Goal: Task Accomplishment & Management: Manage account settings

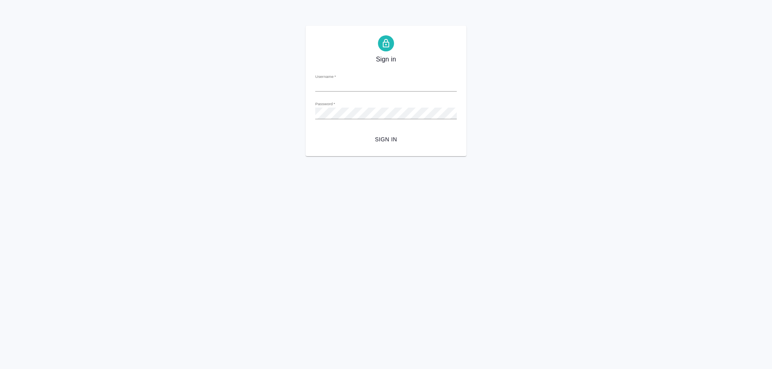
type input "e.solovyova@awatera.com"
click at [380, 141] on span "Sign in" at bounding box center [385, 140] width 129 height 10
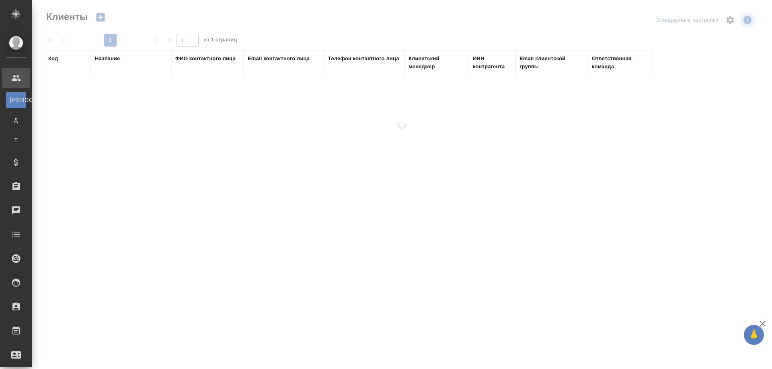
select select "RU"
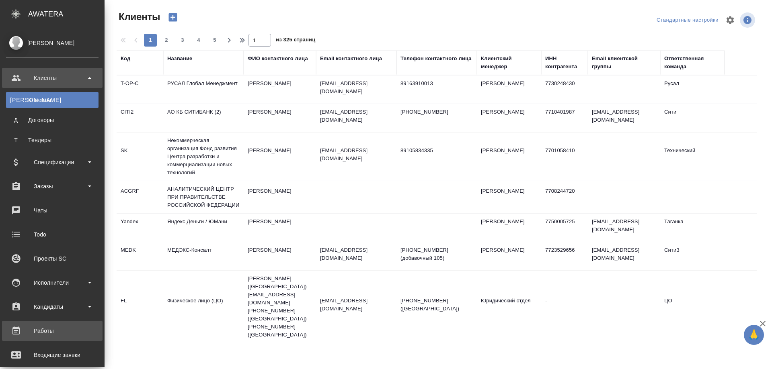
click at [49, 325] on link "Работы" at bounding box center [52, 331] width 100 height 20
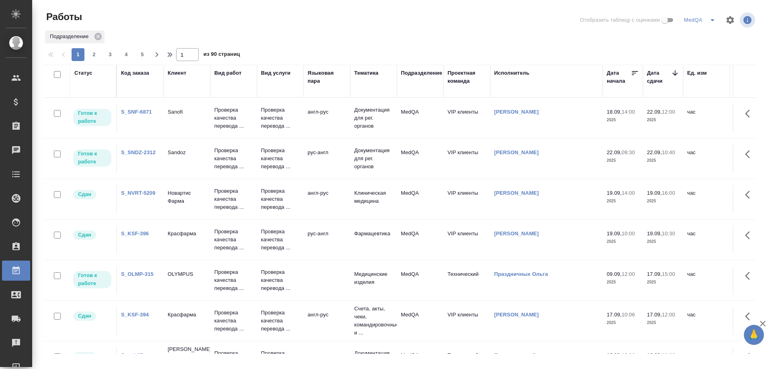
click at [126, 153] on link "S_SNDZ-2312" at bounding box center [138, 152] width 35 height 6
click at [133, 148] on td "S_SNDZ-2312" at bounding box center [140, 159] width 47 height 28
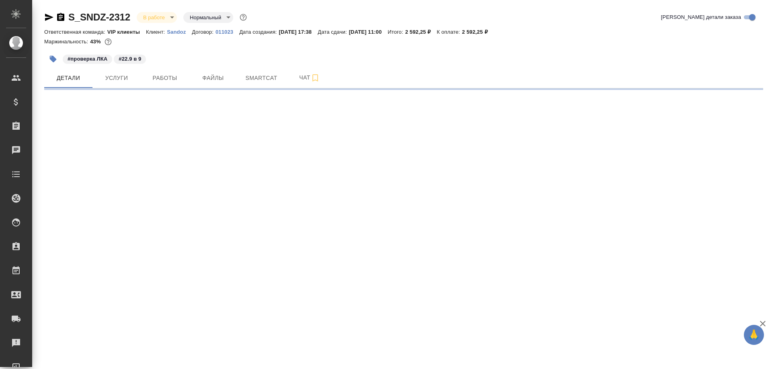
select select "RU"
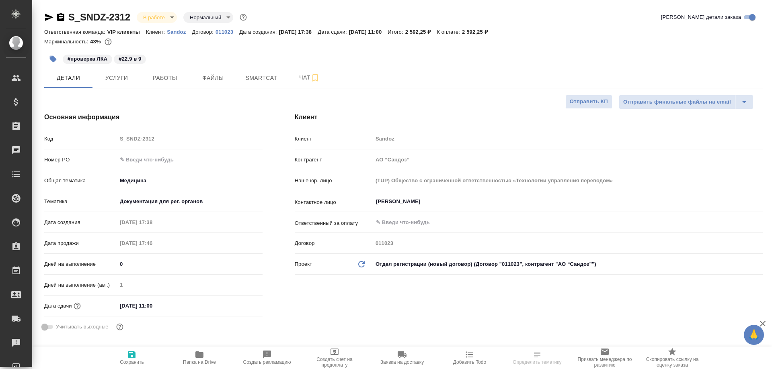
type textarea "x"
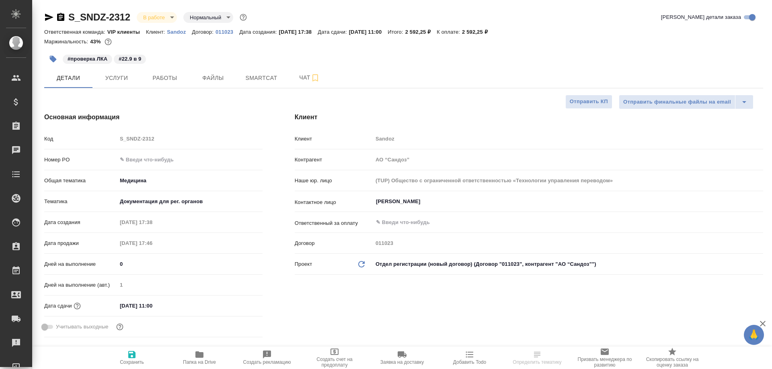
type textarea "x"
click at [260, 80] on span "Smartcat" at bounding box center [261, 78] width 39 height 10
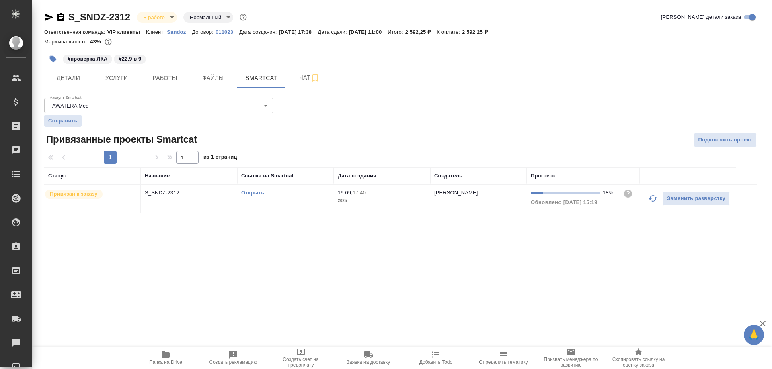
click at [167, 357] on icon "button" at bounding box center [166, 355] width 8 height 6
click at [247, 193] on link "Открыть" at bounding box center [252, 193] width 23 height 6
click at [158, 77] on span "Работы" at bounding box center [164, 78] width 39 height 10
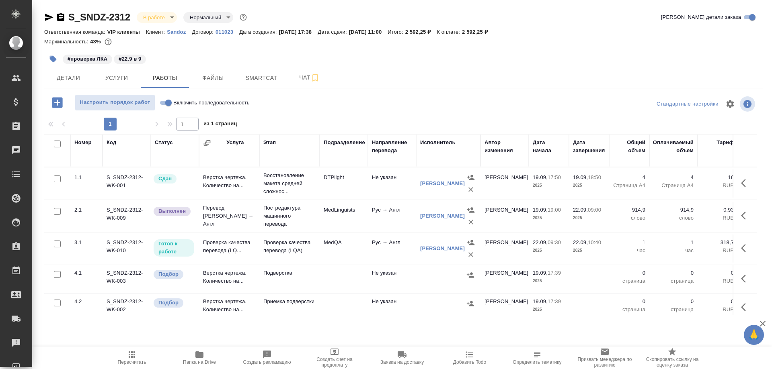
click at [223, 246] on td "Проверка качества перевода (LQ..." at bounding box center [229, 249] width 60 height 28
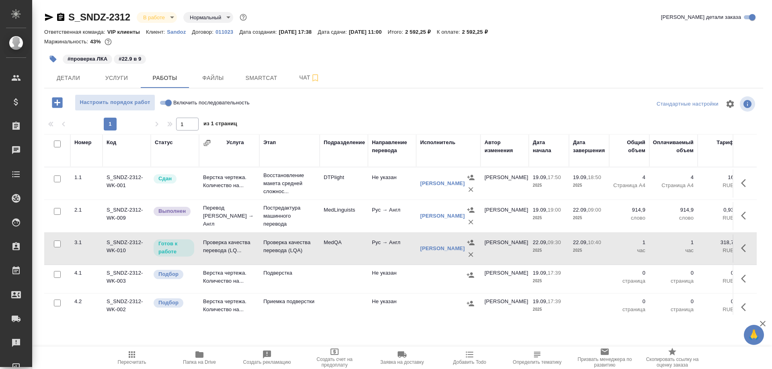
click at [223, 246] on td "Проверка качества перевода (LQ..." at bounding box center [229, 249] width 60 height 28
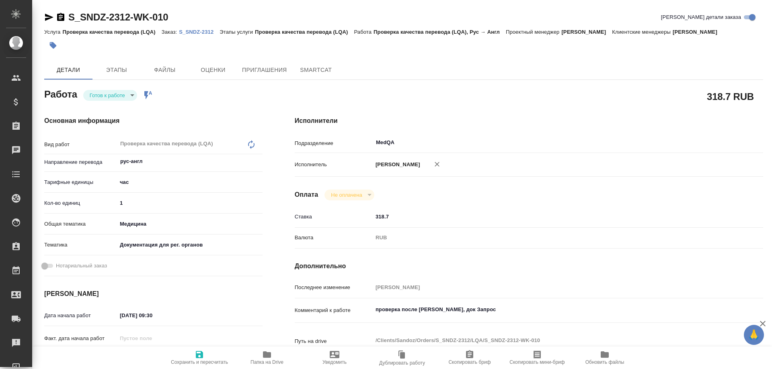
type textarea "x"
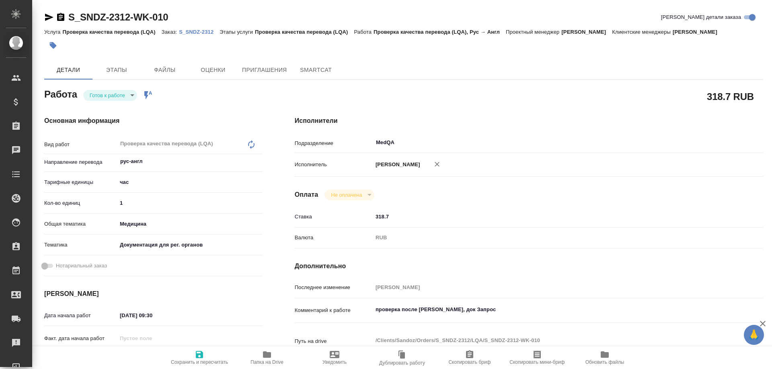
type textarea "x"
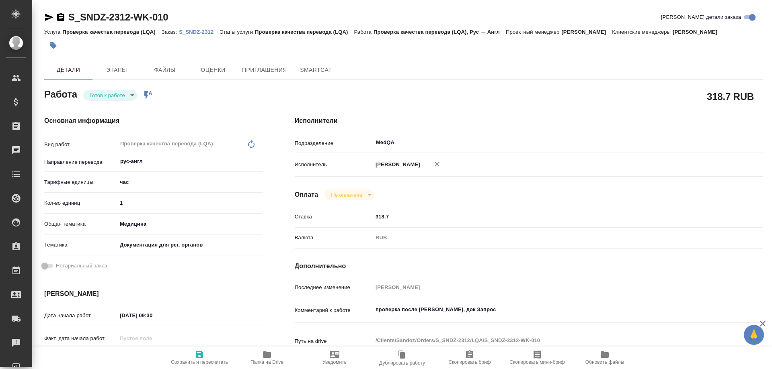
type textarea "x"
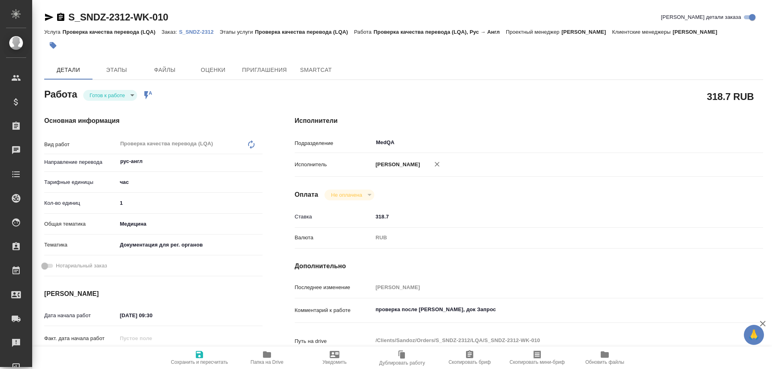
type textarea "x"
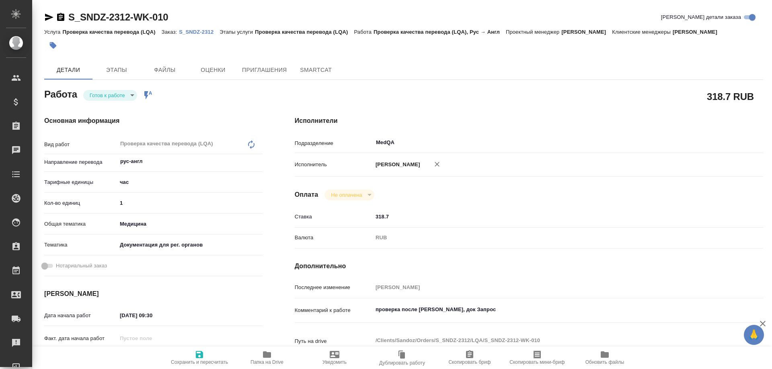
type textarea "x"
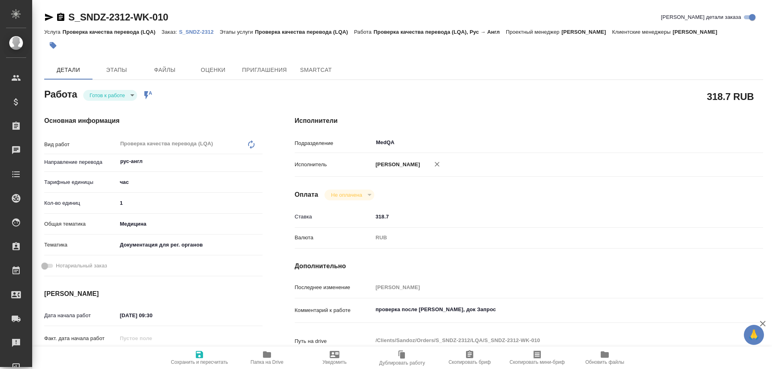
type textarea "x"
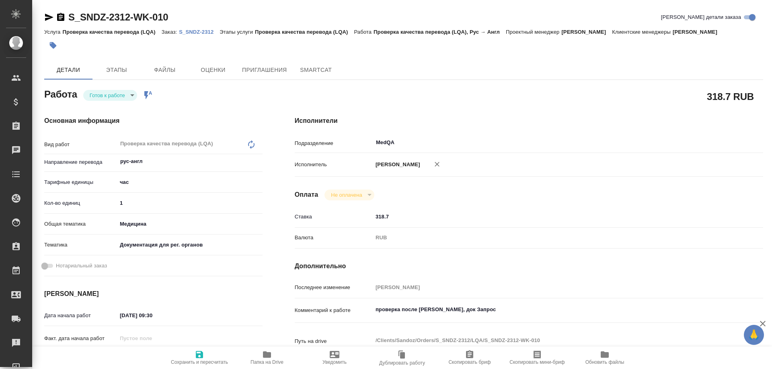
type textarea "x"
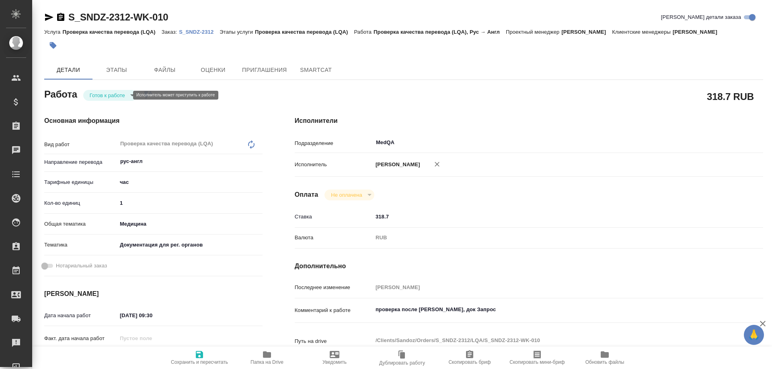
type textarea "x"
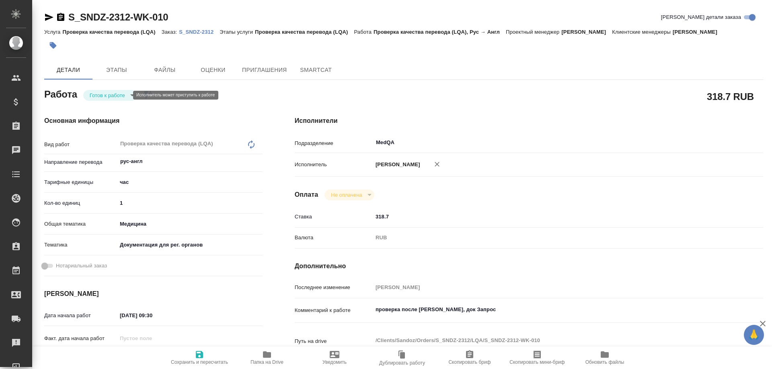
click at [126, 93] on body "🙏 .cls-1 fill:#fff; AWATERA Solovyova Elena Клиенты Спецификации Заказы Чаты To…" at bounding box center [386, 184] width 772 height 369
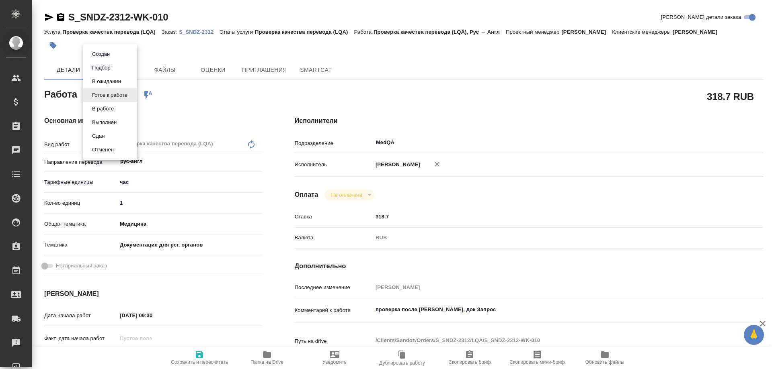
click at [117, 107] on li "В работе" at bounding box center [110, 109] width 54 height 14
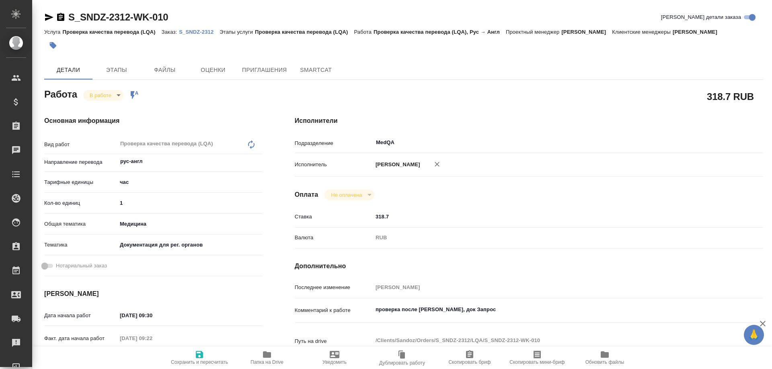
type textarea "x"
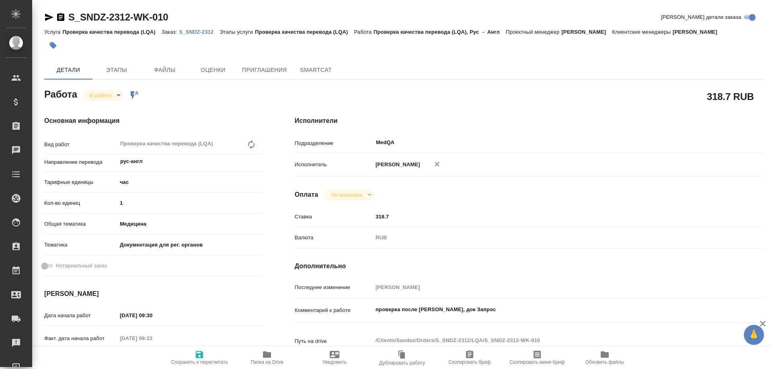
type textarea "x"
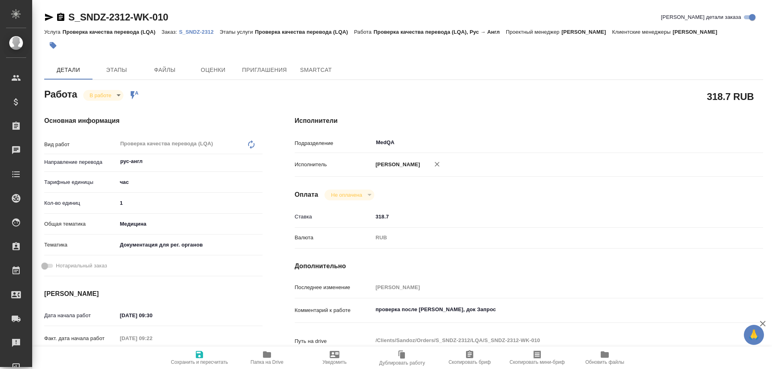
type textarea "x"
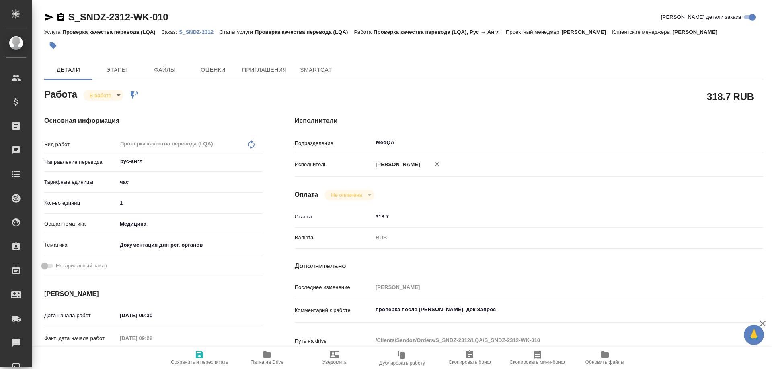
click at [205, 30] on p "S_SNDZ-2312" at bounding box center [199, 32] width 41 height 6
click at [270, 358] on icon "button" at bounding box center [267, 355] width 10 height 10
drag, startPoint x: 130, startPoint y: 203, endPoint x: 92, endPoint y: 203, distance: 37.4
click at [92, 203] on div "Кол-во единиц 1" at bounding box center [153, 203] width 218 height 14
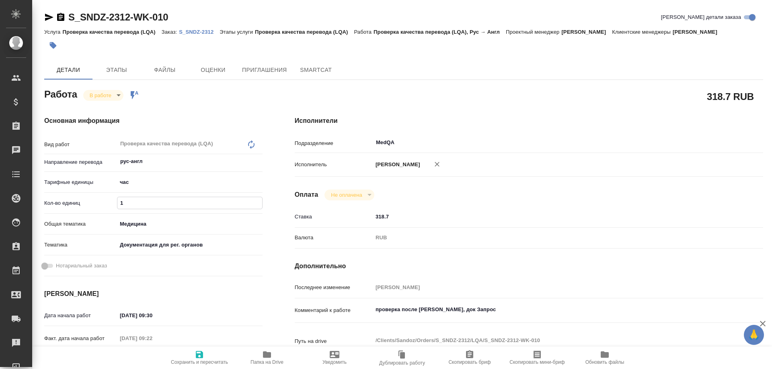
type textarea "x"
type input "0"
type textarea "x"
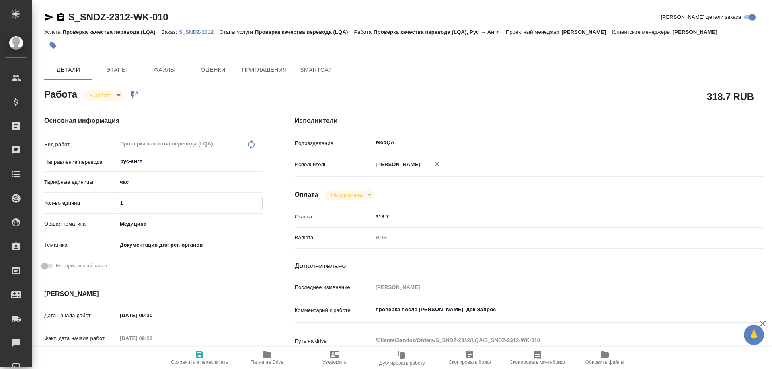
type textarea "x"
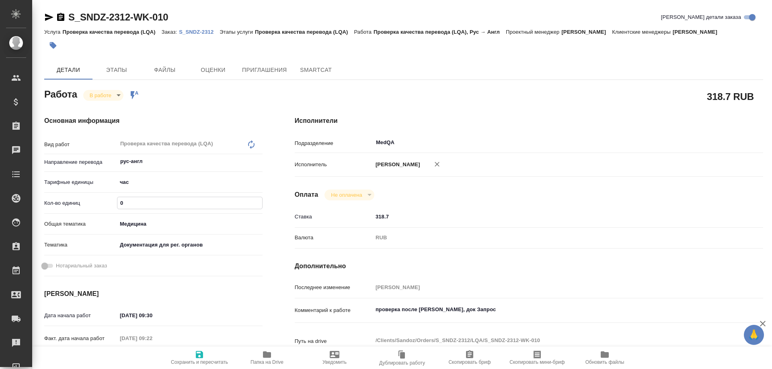
type textarea "x"
type input "0.5"
type textarea "x"
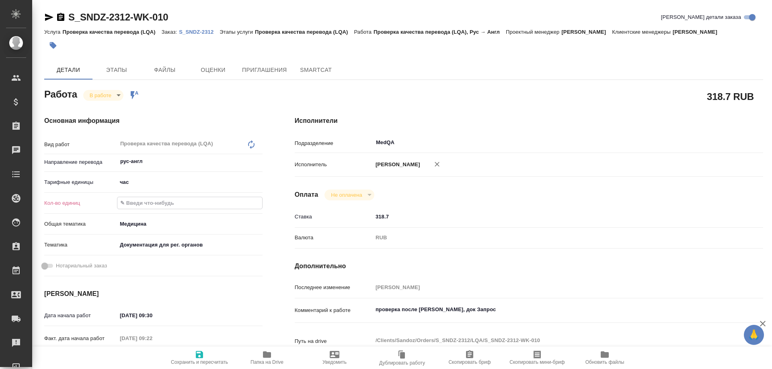
type textarea "x"
type input "0.5"
click at [201, 356] on icon "button" at bounding box center [199, 354] width 7 height 7
type textarea "x"
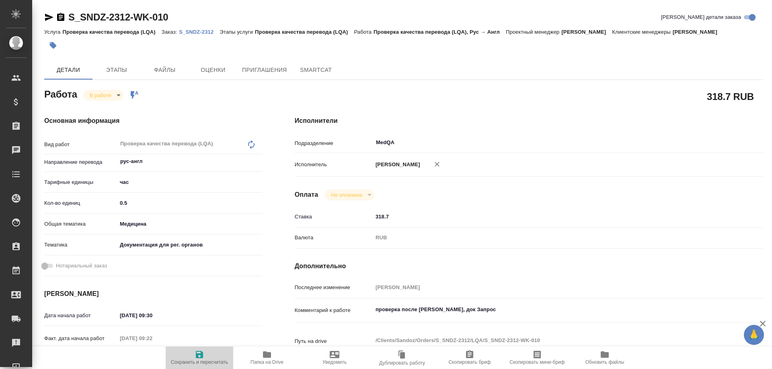
type textarea "x"
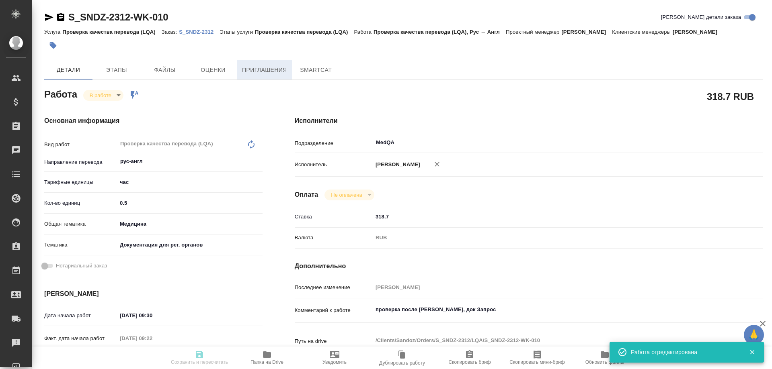
type textarea "x"
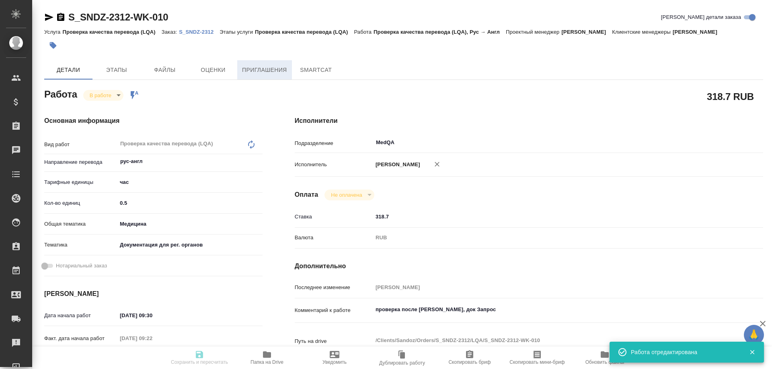
type input "inProgress"
type textarea "Проверка качества перевода (LQA)"
type textarea "x"
type input "рус-англ"
type input "5a8b1489cc6b4906c91bfd93"
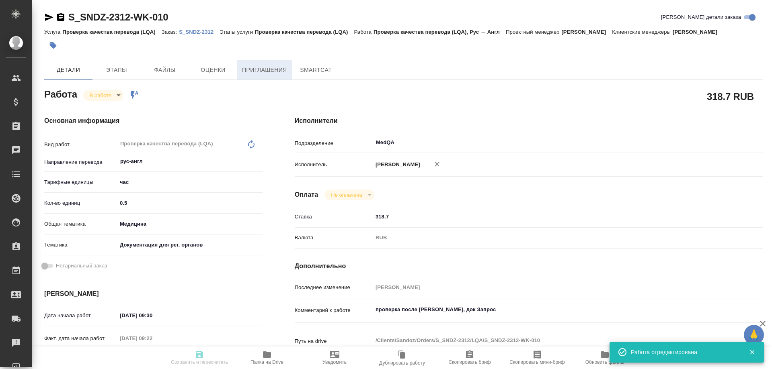
type input "0.5"
type input "med"
type input "5f647205b73bc97568ca66c6"
type input "22.09.2025 09:30"
type input "22.09.2025 09:22"
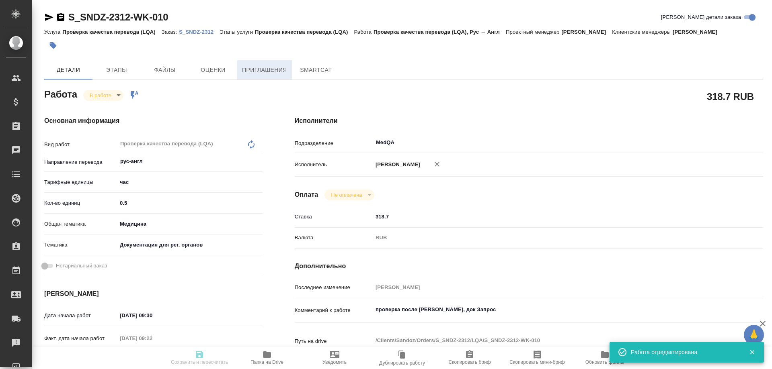
type input "22.09.2025 10:40"
type input "22.09.2025 11:00"
type input "MedQA"
type input "notPayed"
type input "318.7"
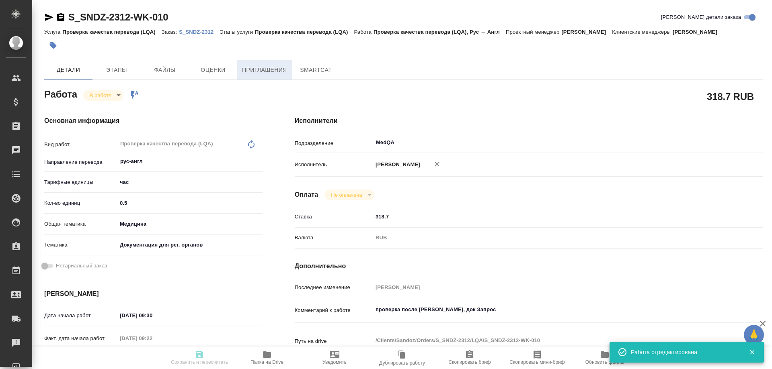
type input "RUB"
type input "[PERSON_NAME]"
type textarea "проверка после Тани Комовой, док Запрос"
type textarea "x"
type textarea "/Clients/Sandoz/Orders/S_SNDZ-2312/LQA/S_SNDZ-2312-WK-010"
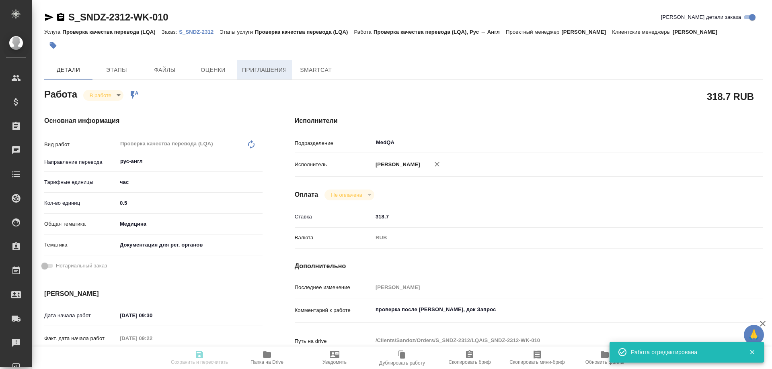
type textarea "x"
type input "S_SNDZ-2312"
type input "Проверка качества перевода (LQA)"
type input "[PERSON_NAME]"
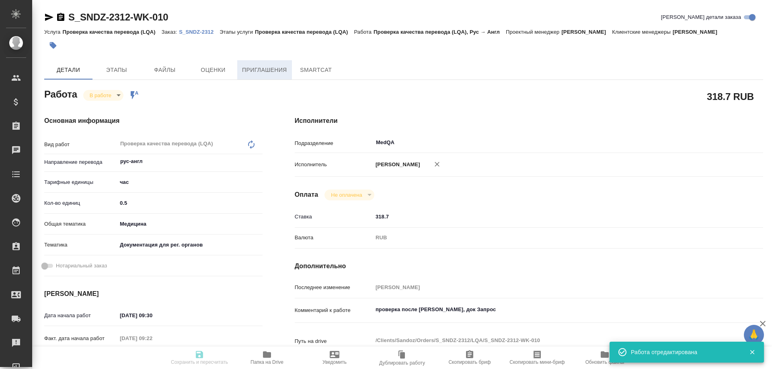
type input "/Clients/Sandoz/Orders/S_SNDZ-2312"
type textarea "x"
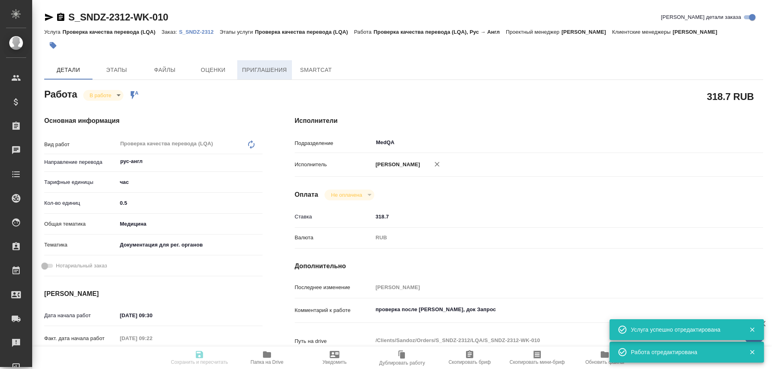
type textarea "x"
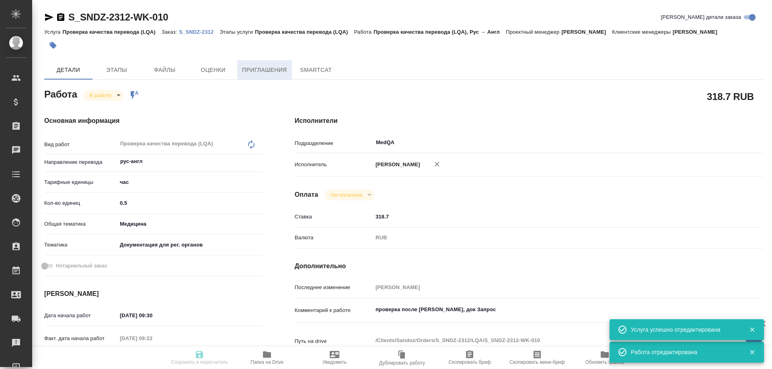
type textarea "x"
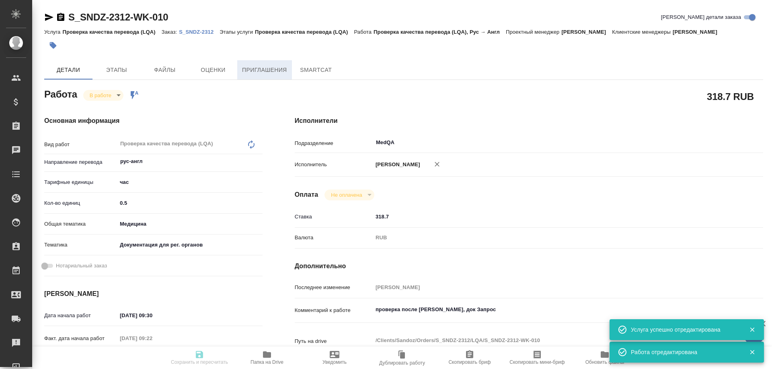
type textarea "x"
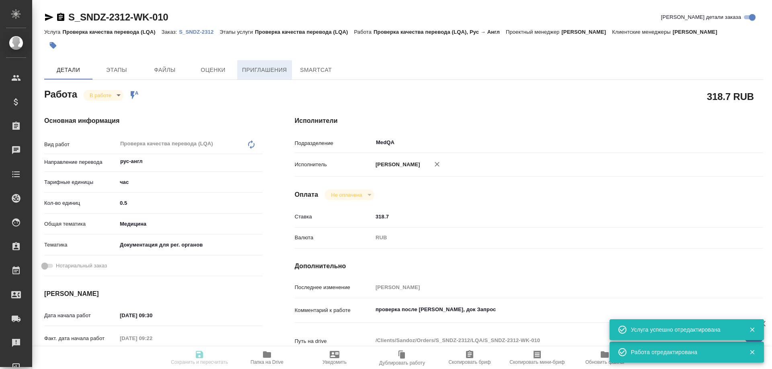
type textarea "x"
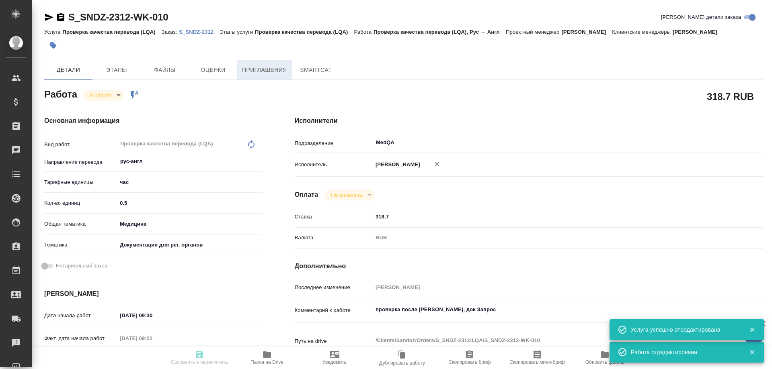
type textarea "x"
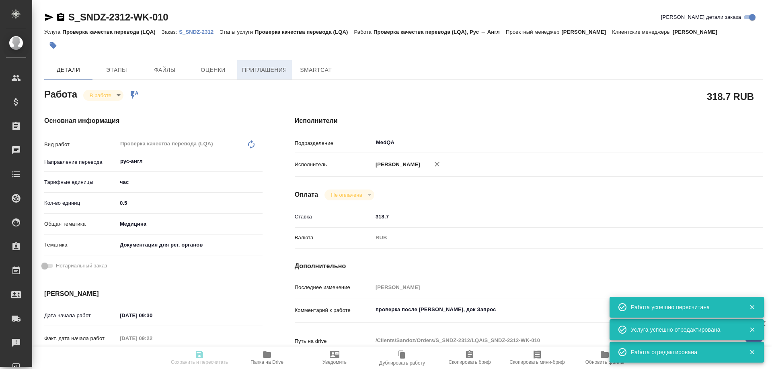
type textarea "x"
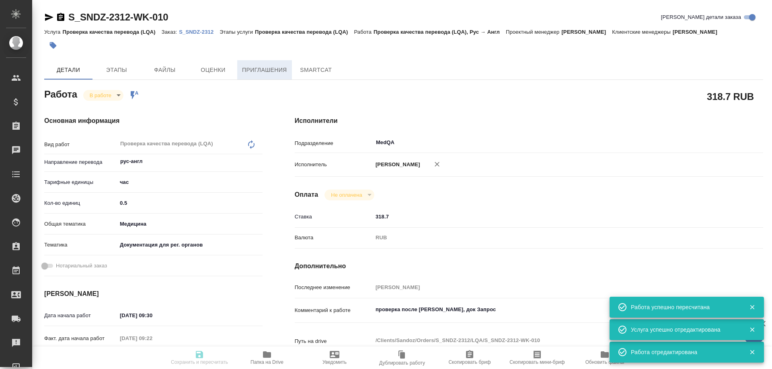
type input "inProgress"
type textarea "Проверка качества перевода (LQA)"
type textarea "x"
type input "рус-англ"
type input "5a8b1489cc6b4906c91bfd93"
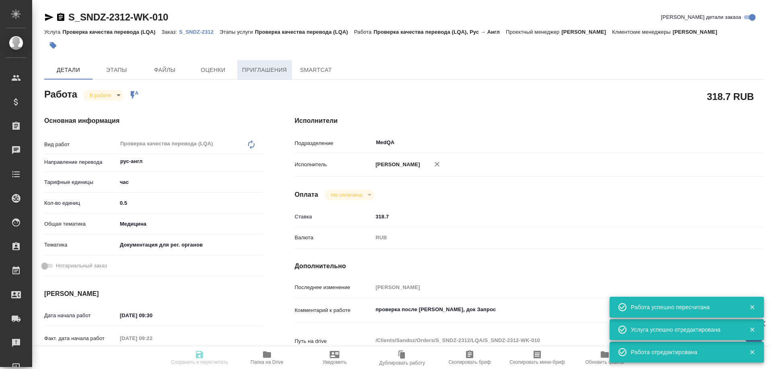
type input "0.5"
type input "med"
type input "5f647205b73bc97568ca66c6"
type input "22.09.2025 09:30"
type input "22.09.2025 09:22"
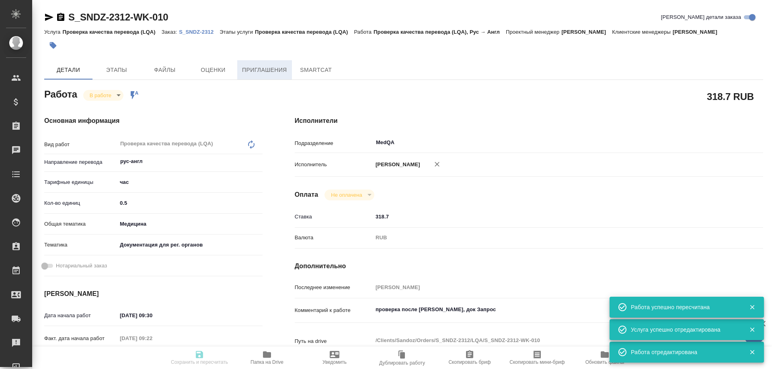
type input "22.09.2025 10:40"
type input "22.09.2025 11:00"
type input "MedQA"
type input "notPayed"
type input "318.7"
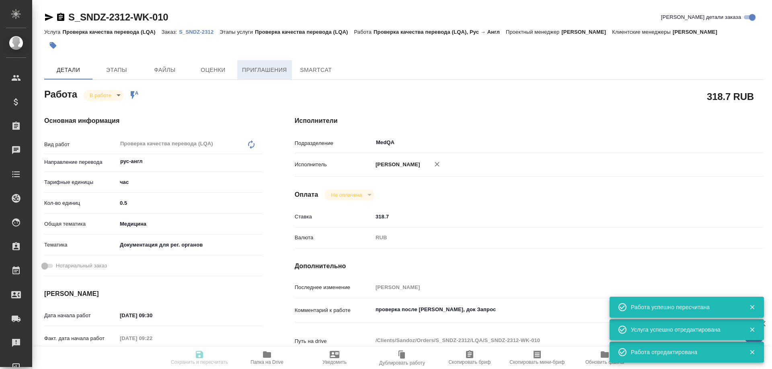
type input "RUB"
type input "Соловьева Елена"
type textarea "проверка после Тани Комовой, док Запрос"
type textarea "x"
type textarea "/Clients/Sandoz/Orders/S_SNDZ-2312/LQA/S_SNDZ-2312-WK-010"
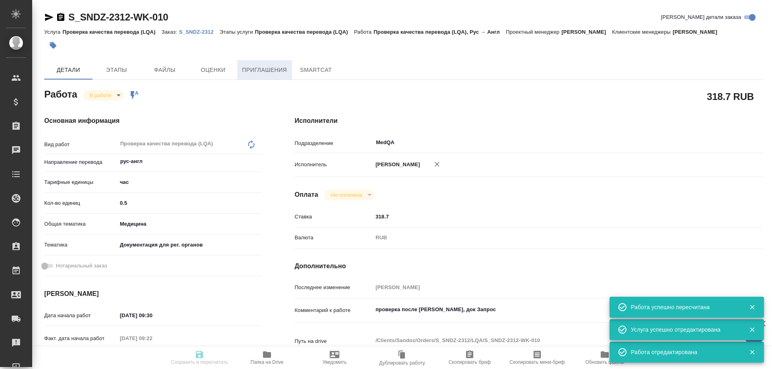
type textarea "x"
type input "S_SNDZ-2312"
type input "Проверка качества перевода (LQA)"
type input "[PERSON_NAME]"
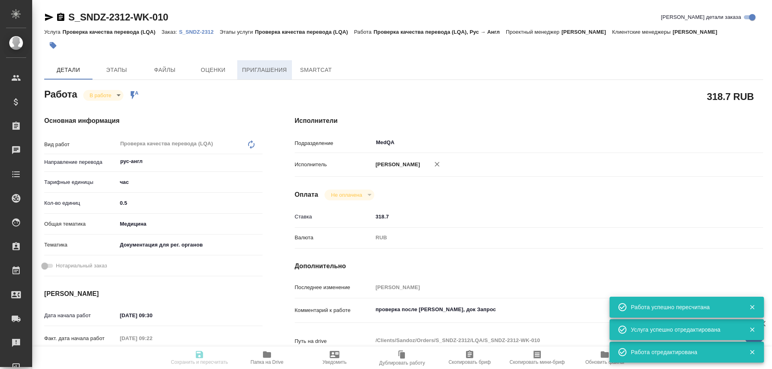
type input "/Clients/Sandoz/Orders/S_SNDZ-2312"
type textarea "x"
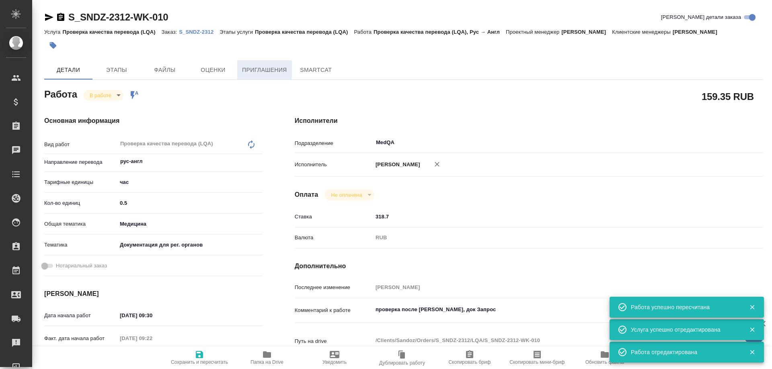
type textarea "x"
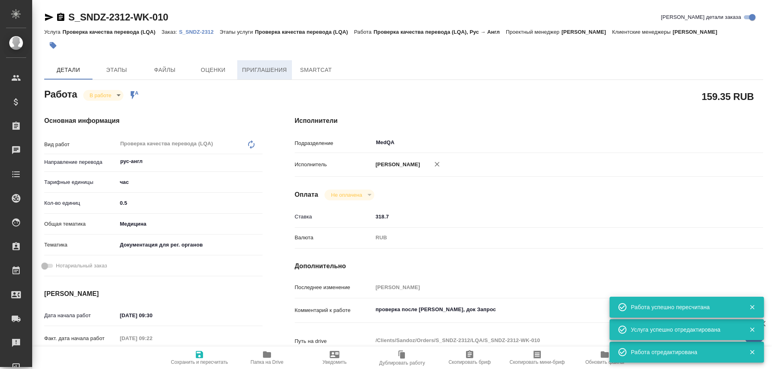
type textarea "x"
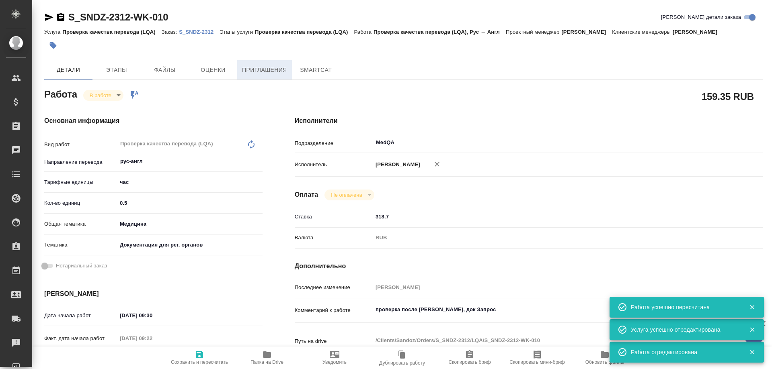
type textarea "x"
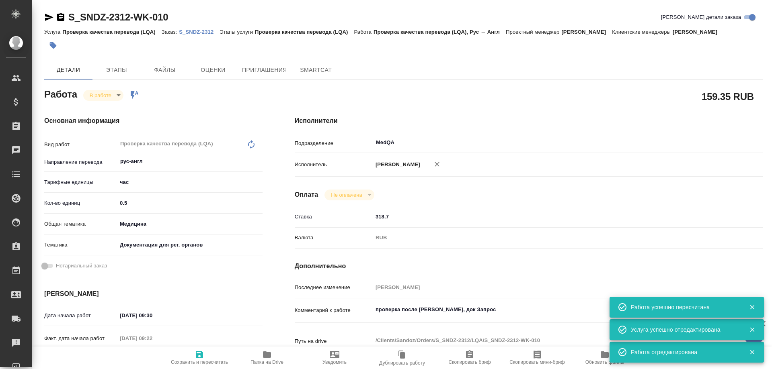
type textarea "x"
click at [102, 96] on body "🙏 .cls-1 fill:#fff; AWATERA Solovyova Elena Клиенты Спецификации Заказы 0 Чаты …" at bounding box center [386, 184] width 772 height 369
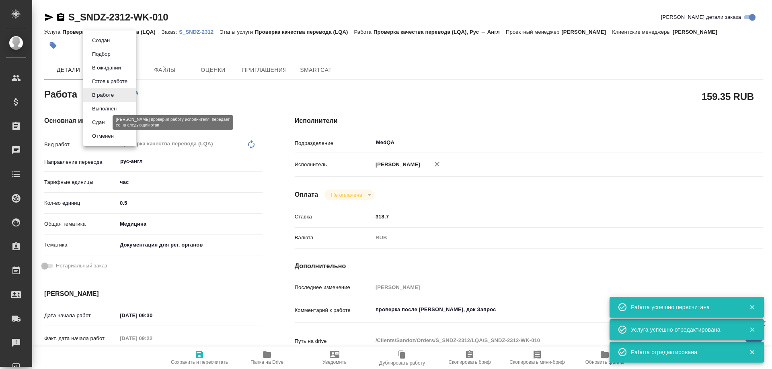
click at [102, 125] on button "Сдан" at bounding box center [98, 122] width 17 height 9
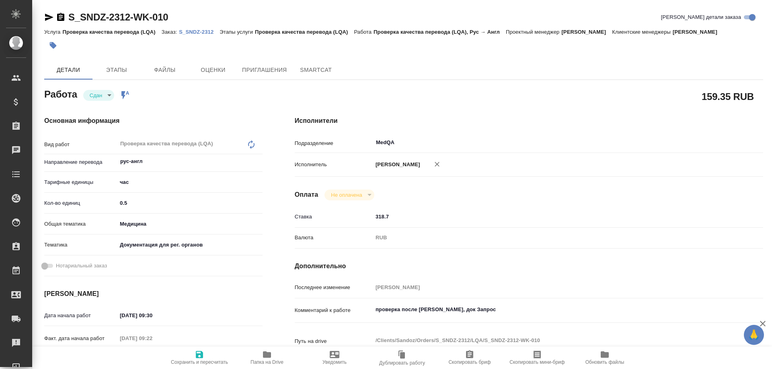
type textarea "x"
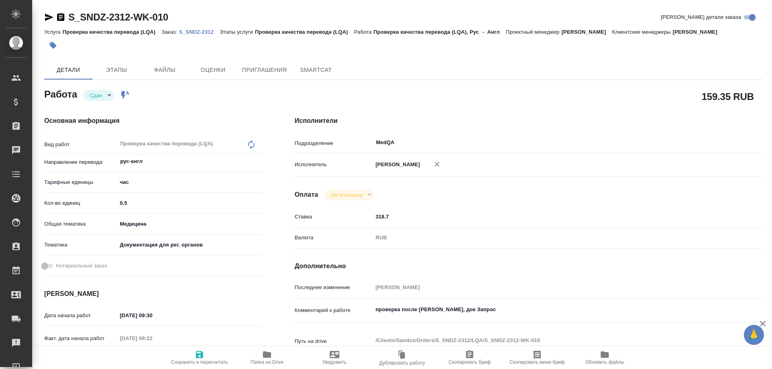
type textarea "x"
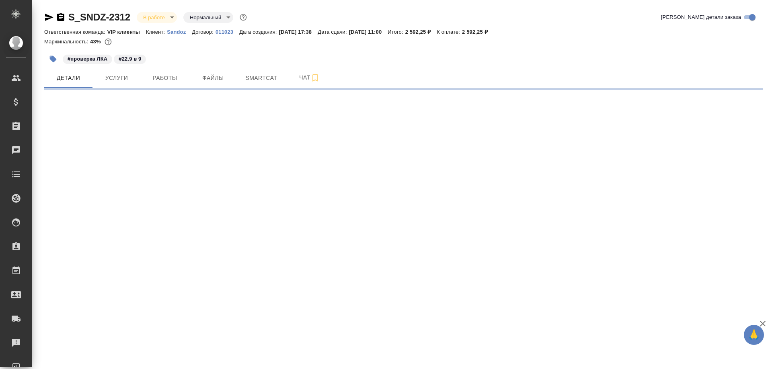
select select "RU"
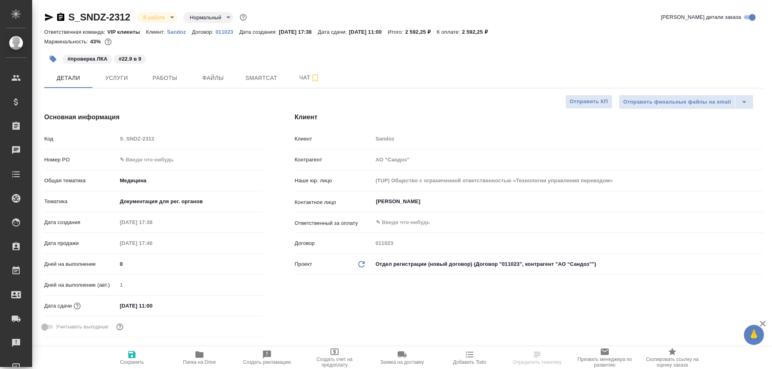
type textarea "x"
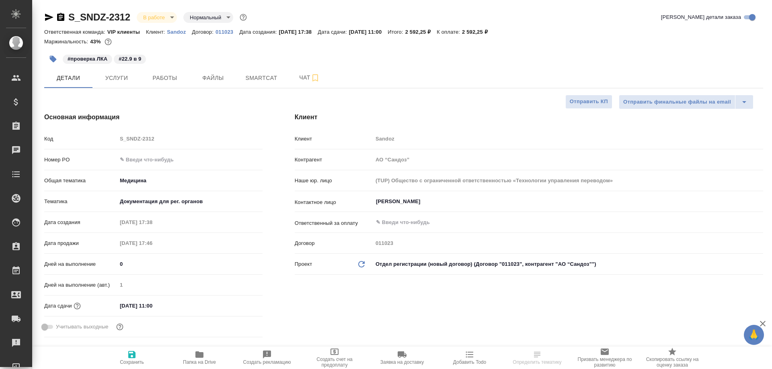
type textarea "x"
select select "RU"
type textarea "x"
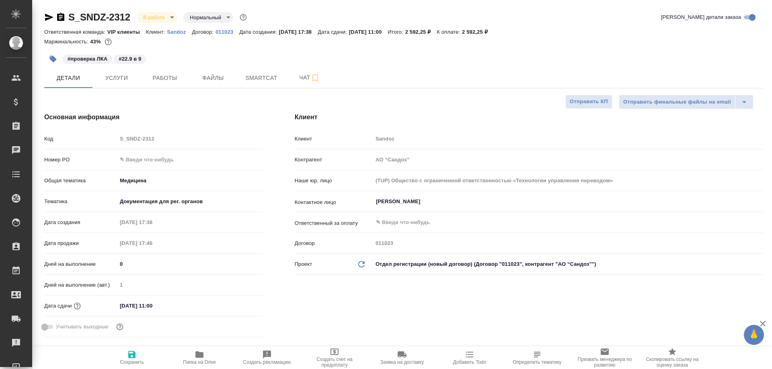
type textarea "x"
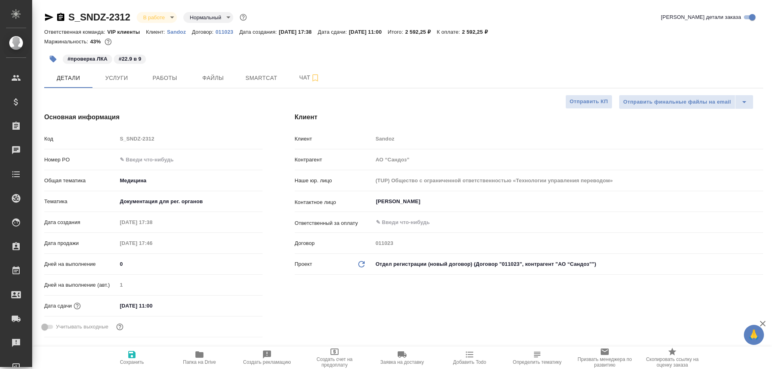
type textarea "x"
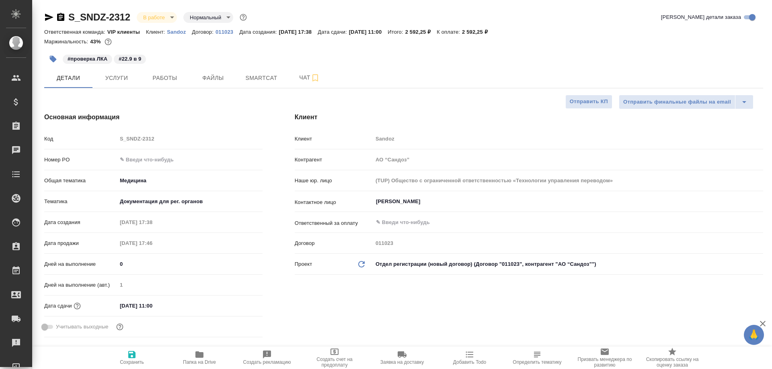
type textarea "x"
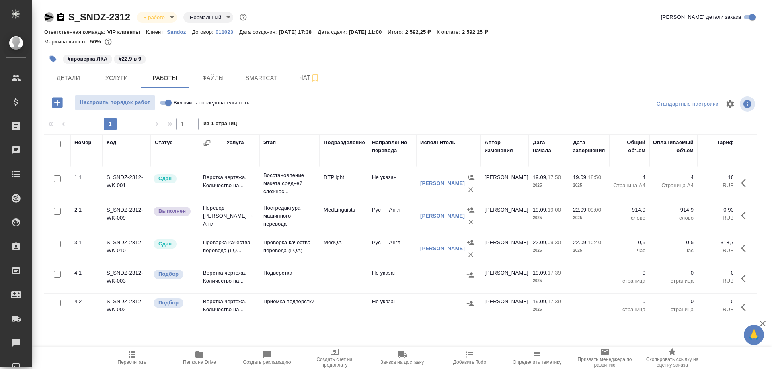
click at [49, 16] on icon "button" at bounding box center [49, 17] width 8 height 7
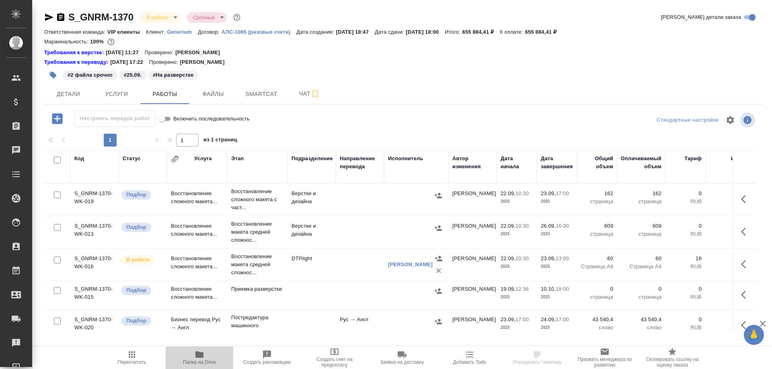
click at [203, 355] on icon "button" at bounding box center [199, 355] width 8 height 6
